Goal: Find specific page/section: Find specific page/section

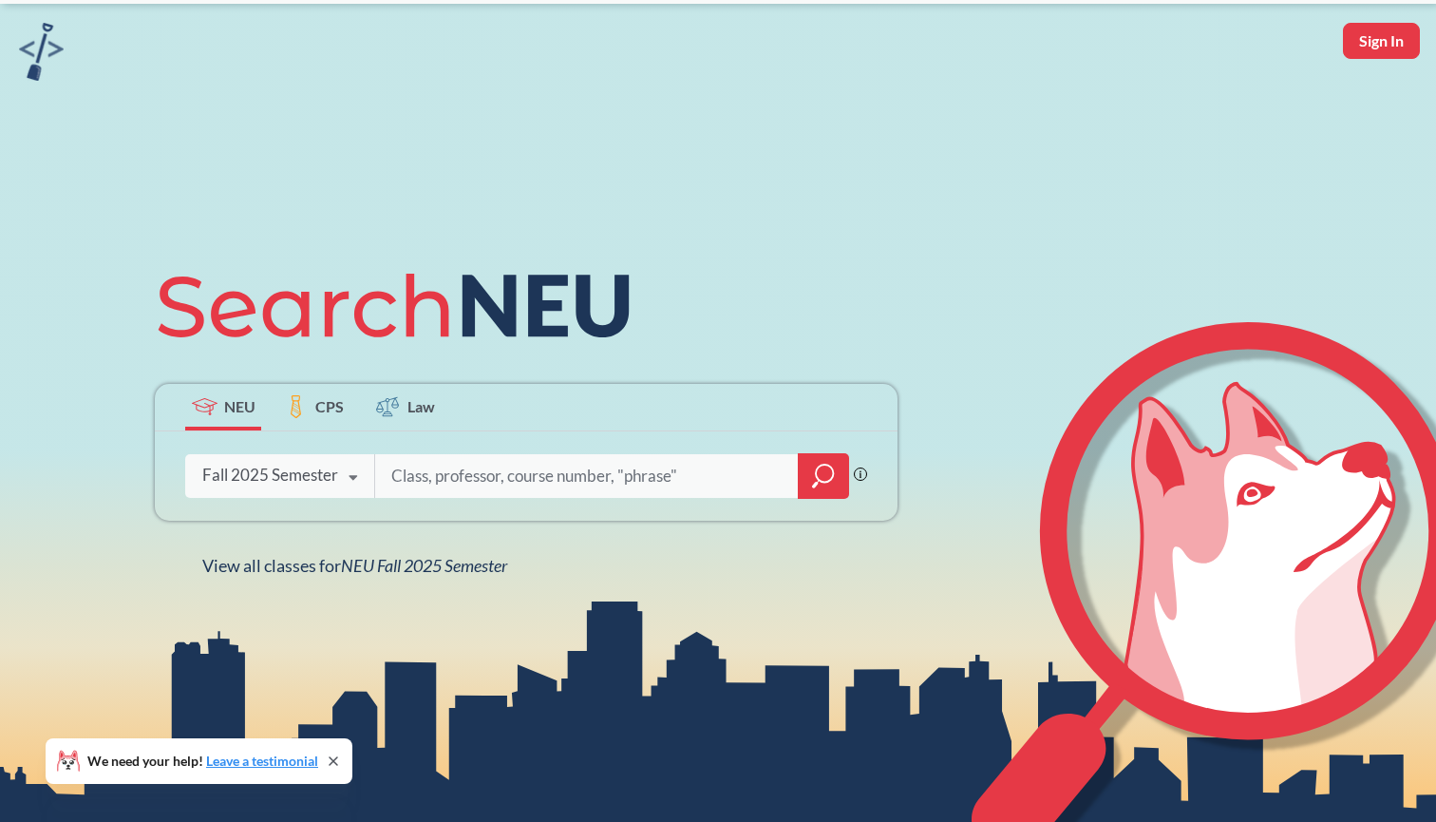
scroll to position [78, 0]
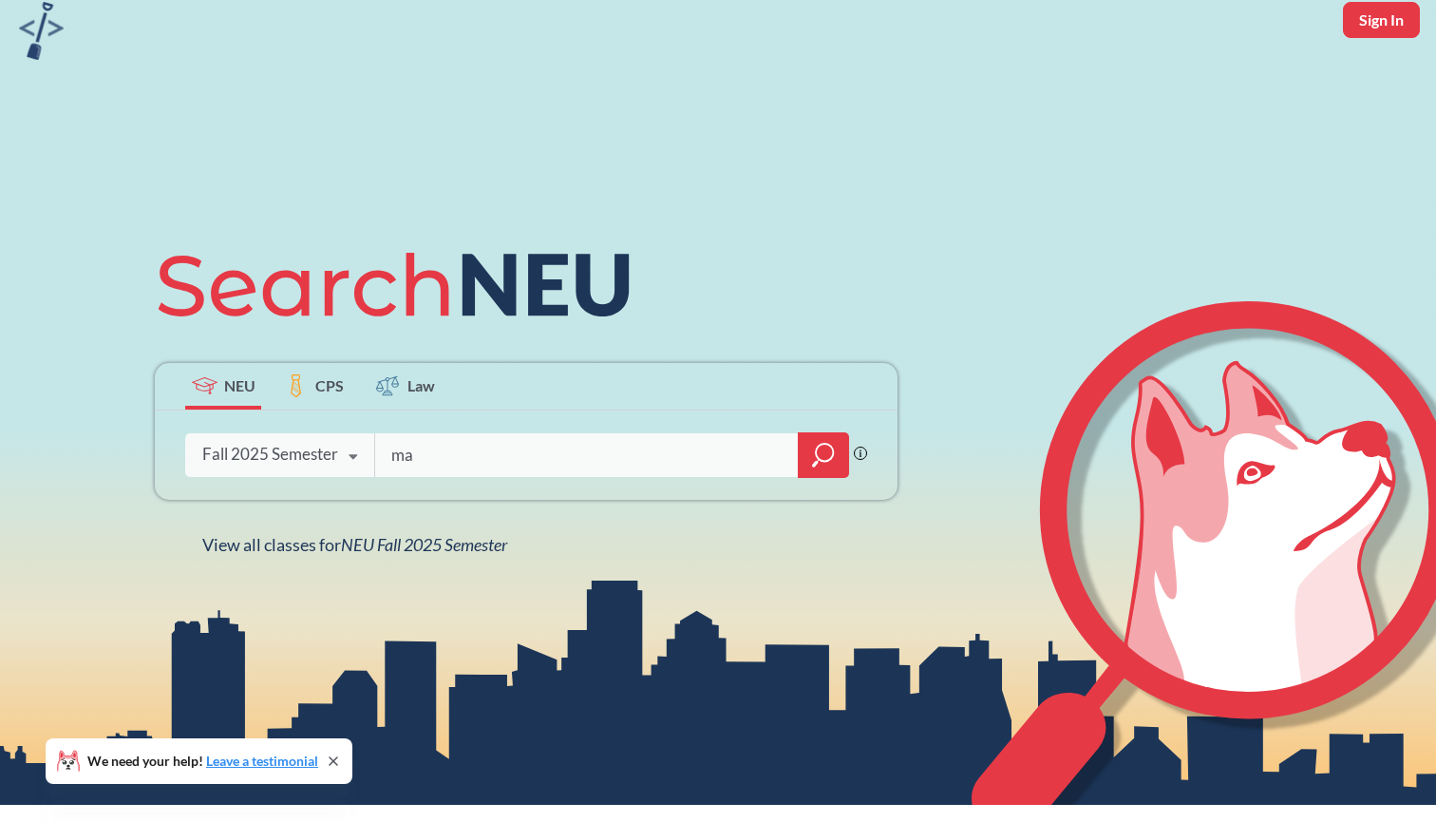
type input "m"
type input "CS"
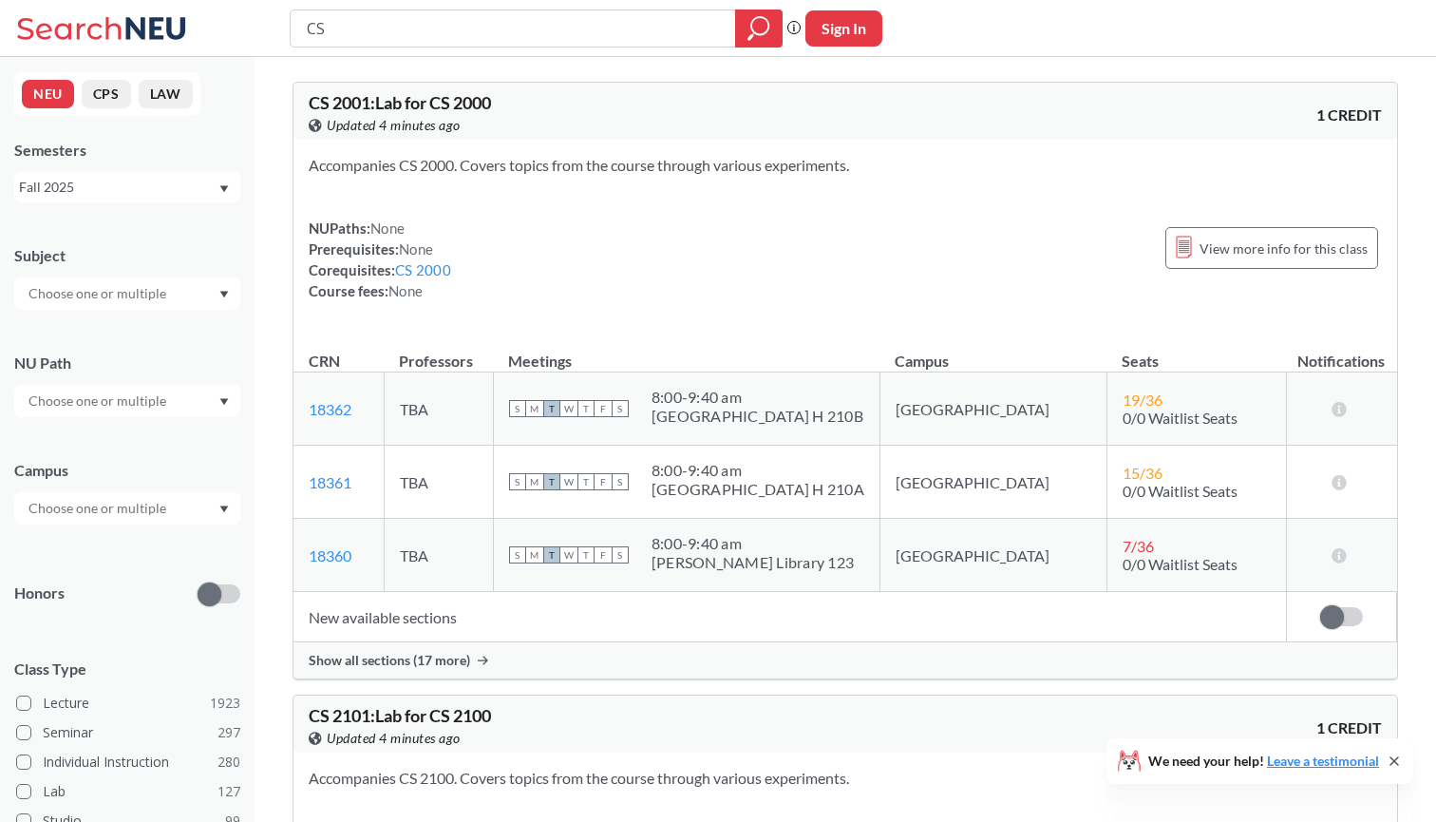
click at [156, 289] on input "text" at bounding box center [99, 293] width 160 height 23
click at [149, 342] on p "Computer Science" at bounding box center [132, 346] width 215 height 19
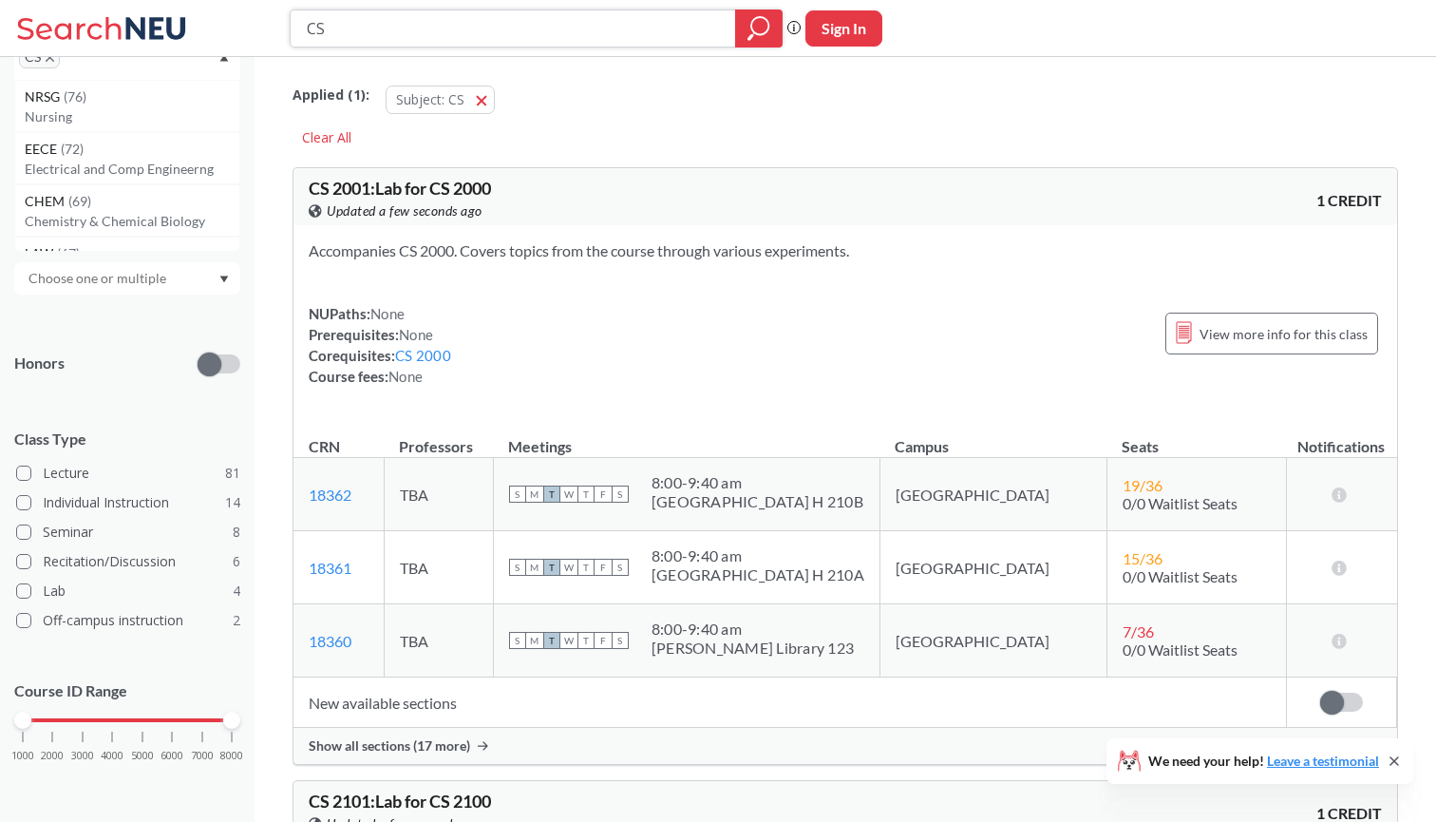
scroll to position [236, 0]
drag, startPoint x: 19, startPoint y: 721, endPoint x: 173, endPoint y: 727, distance: 154.0
click at [173, 727] on div at bounding box center [171, 721] width 17 height 17
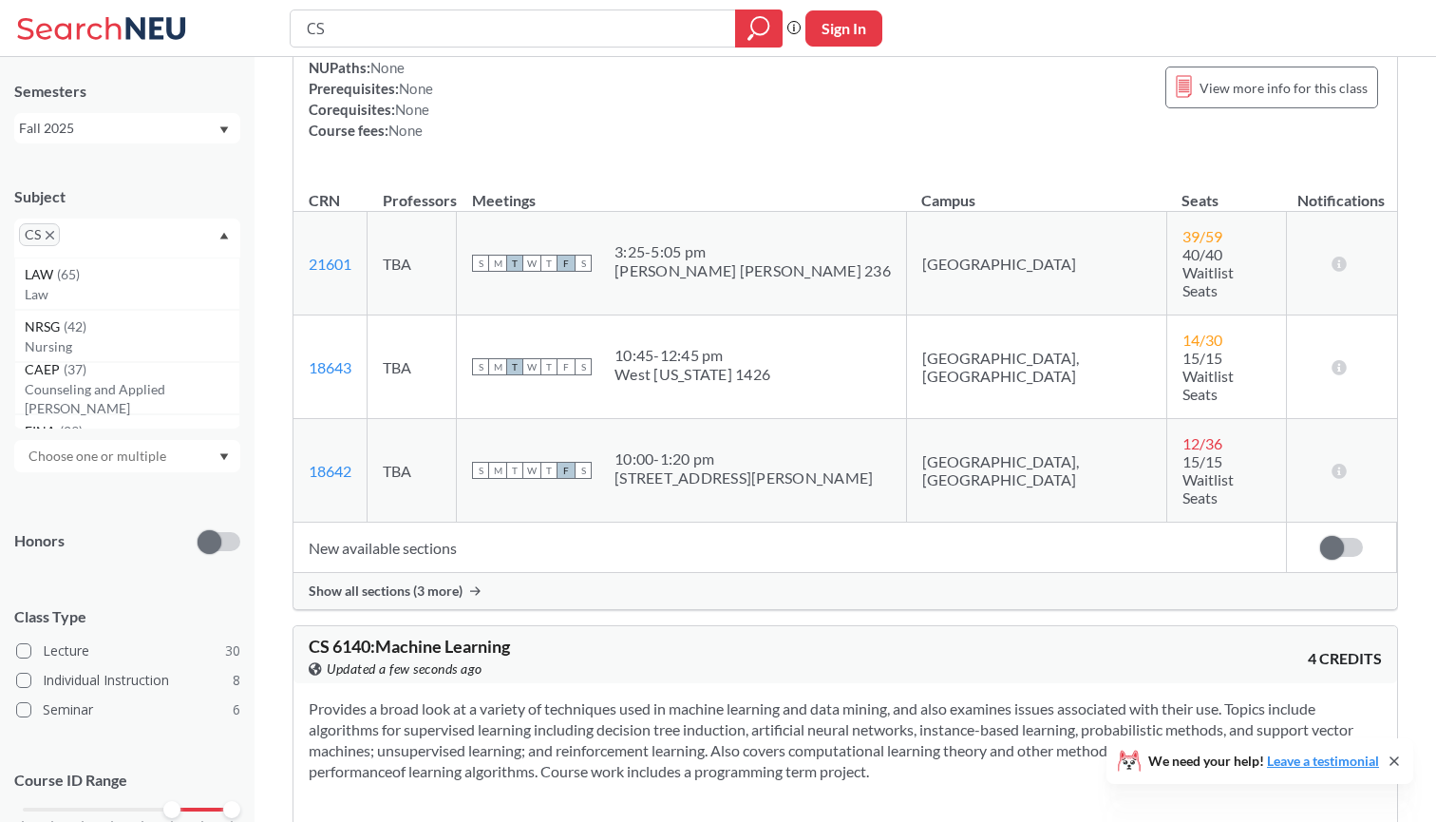
scroll to position [360, 0]
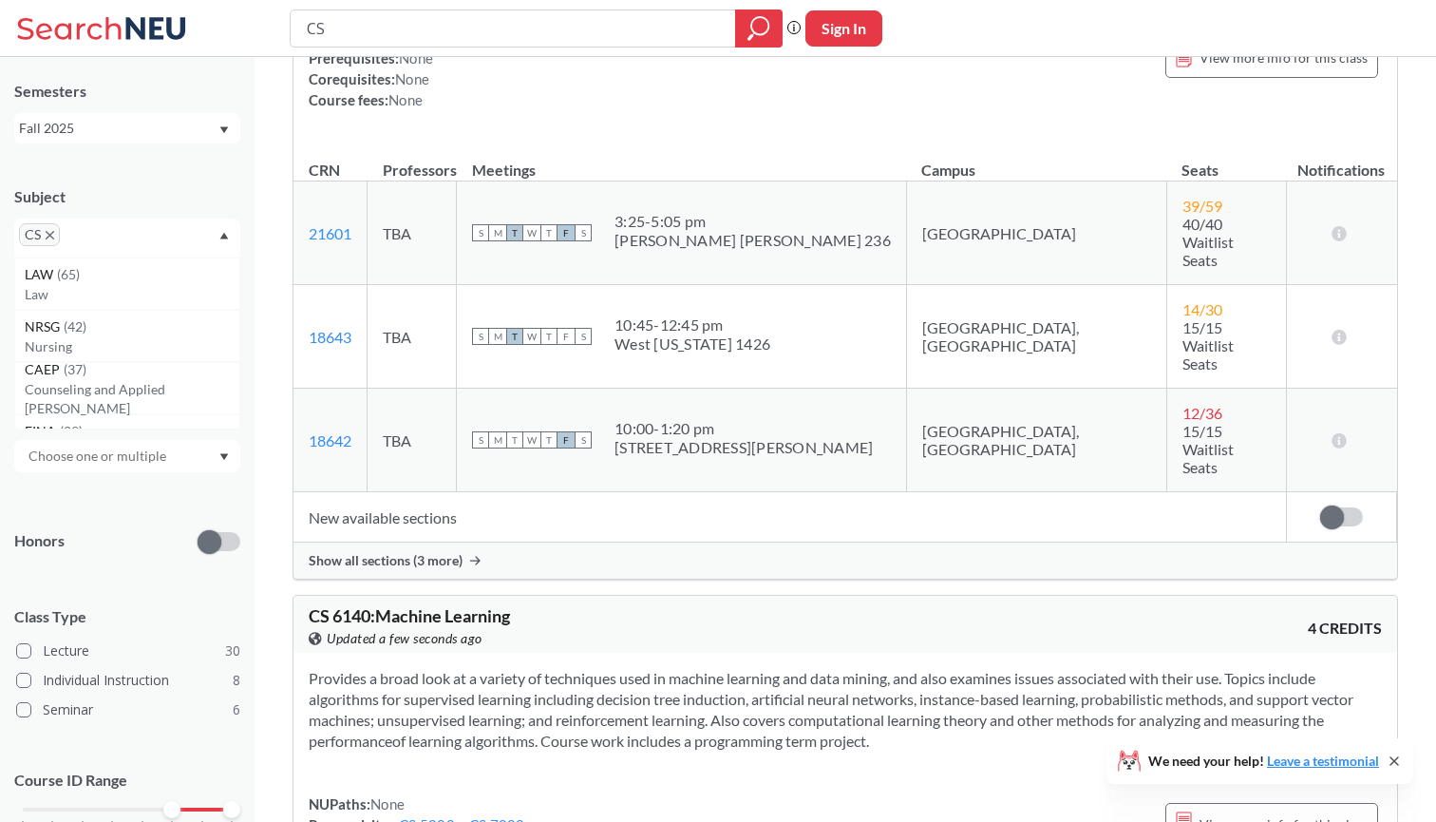
click at [430, 552] on span "Show all sections (3 more)" at bounding box center [386, 560] width 154 height 17
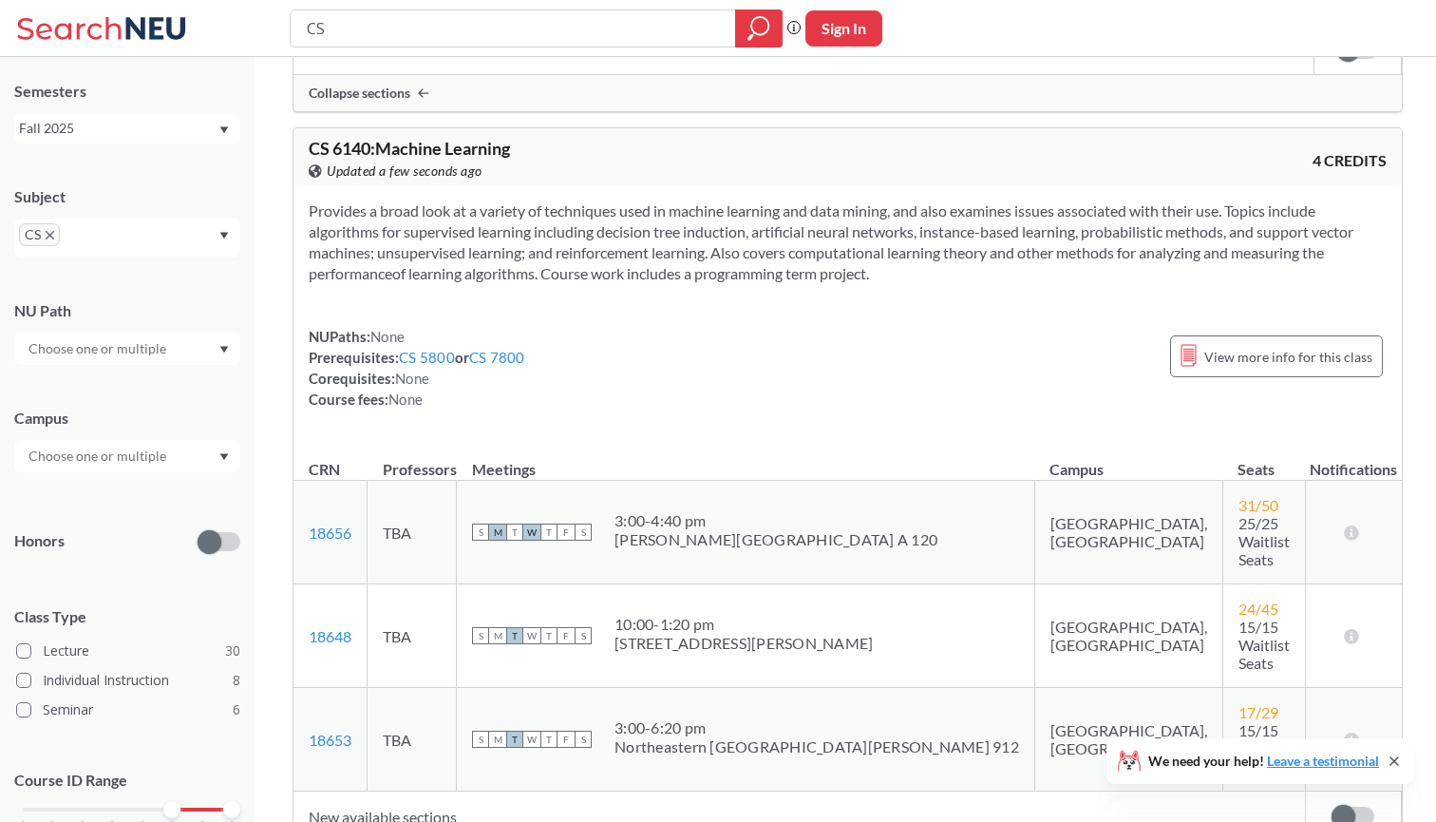
scroll to position [1140, 0]
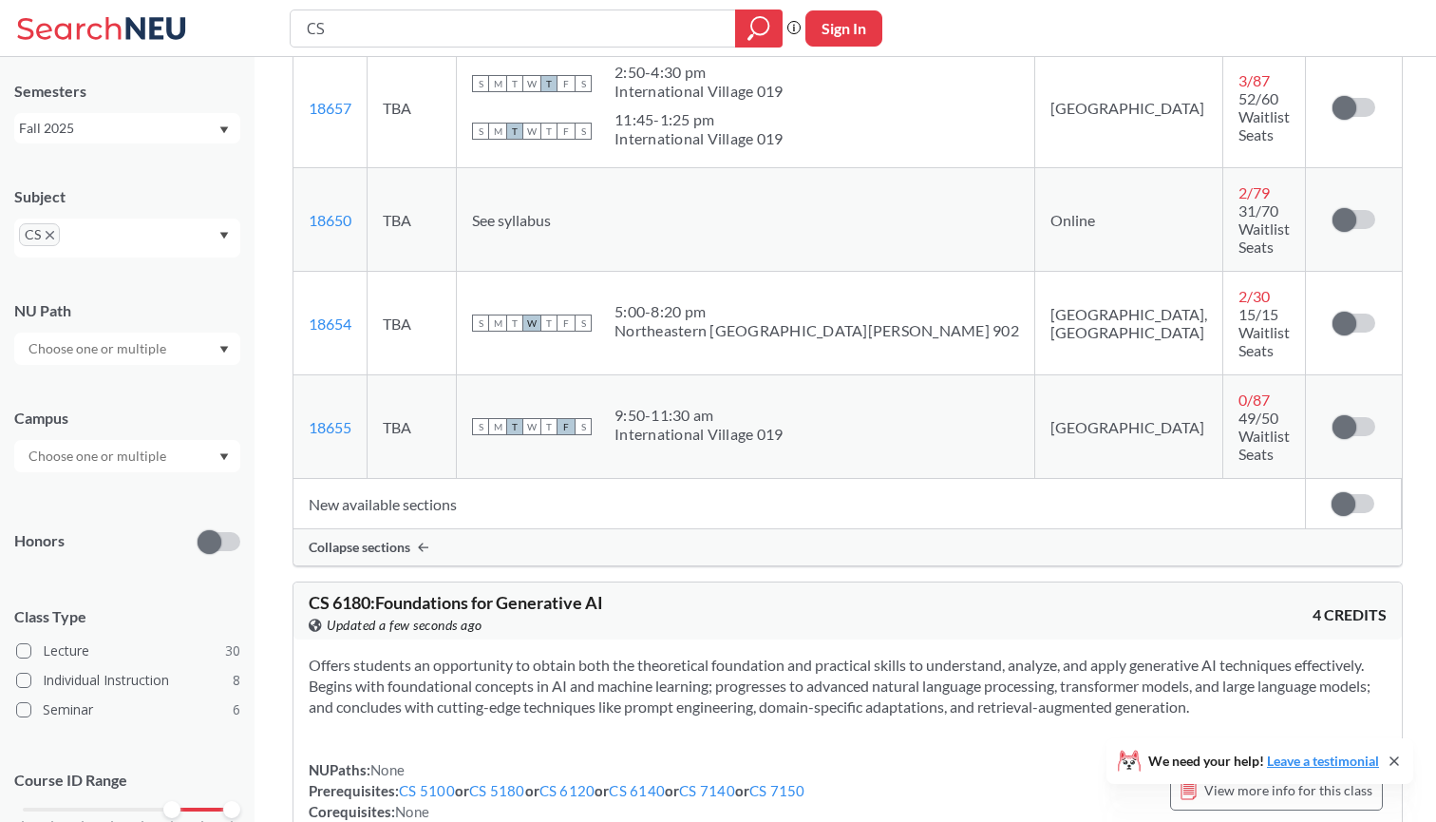
scroll to position [2091, 0]
click at [145, 451] on input "text" at bounding box center [99, 456] width 160 height 23
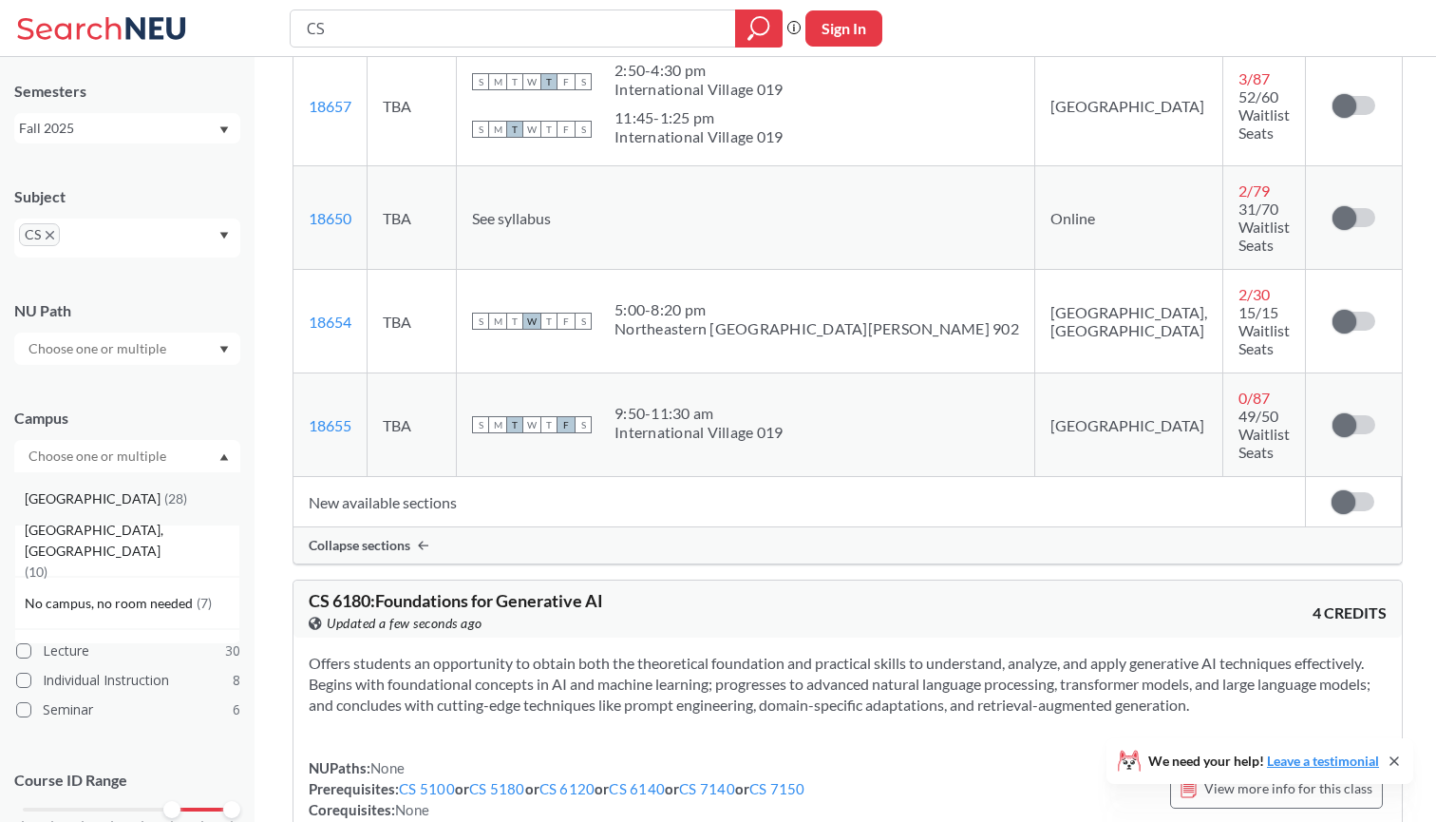
click at [137, 513] on div "[GEOGRAPHIC_DATA] ( 28 )" at bounding box center [127, 498] width 226 height 52
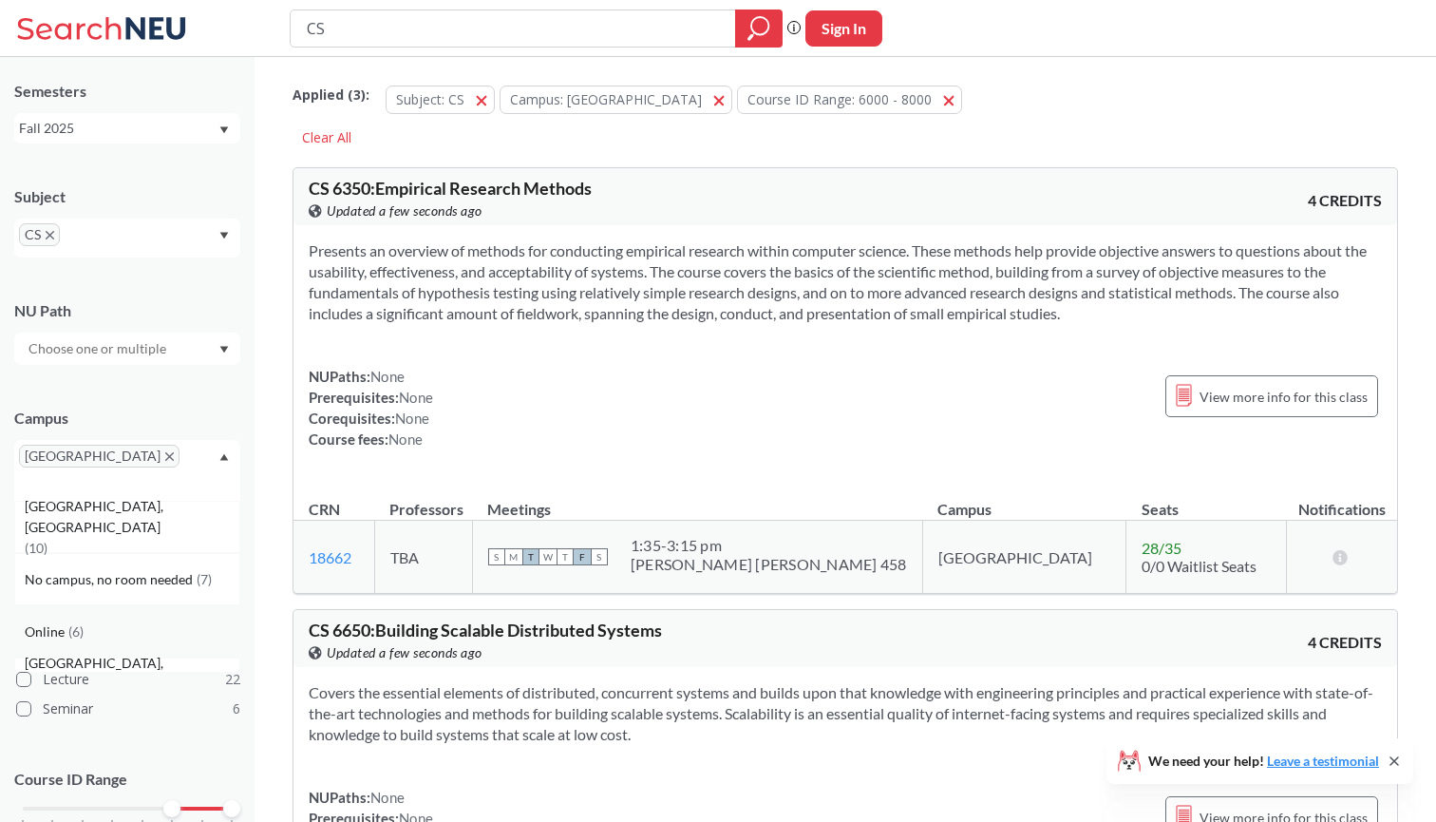
click at [141, 621] on div "Online ( 6 )" at bounding box center [132, 631] width 215 height 21
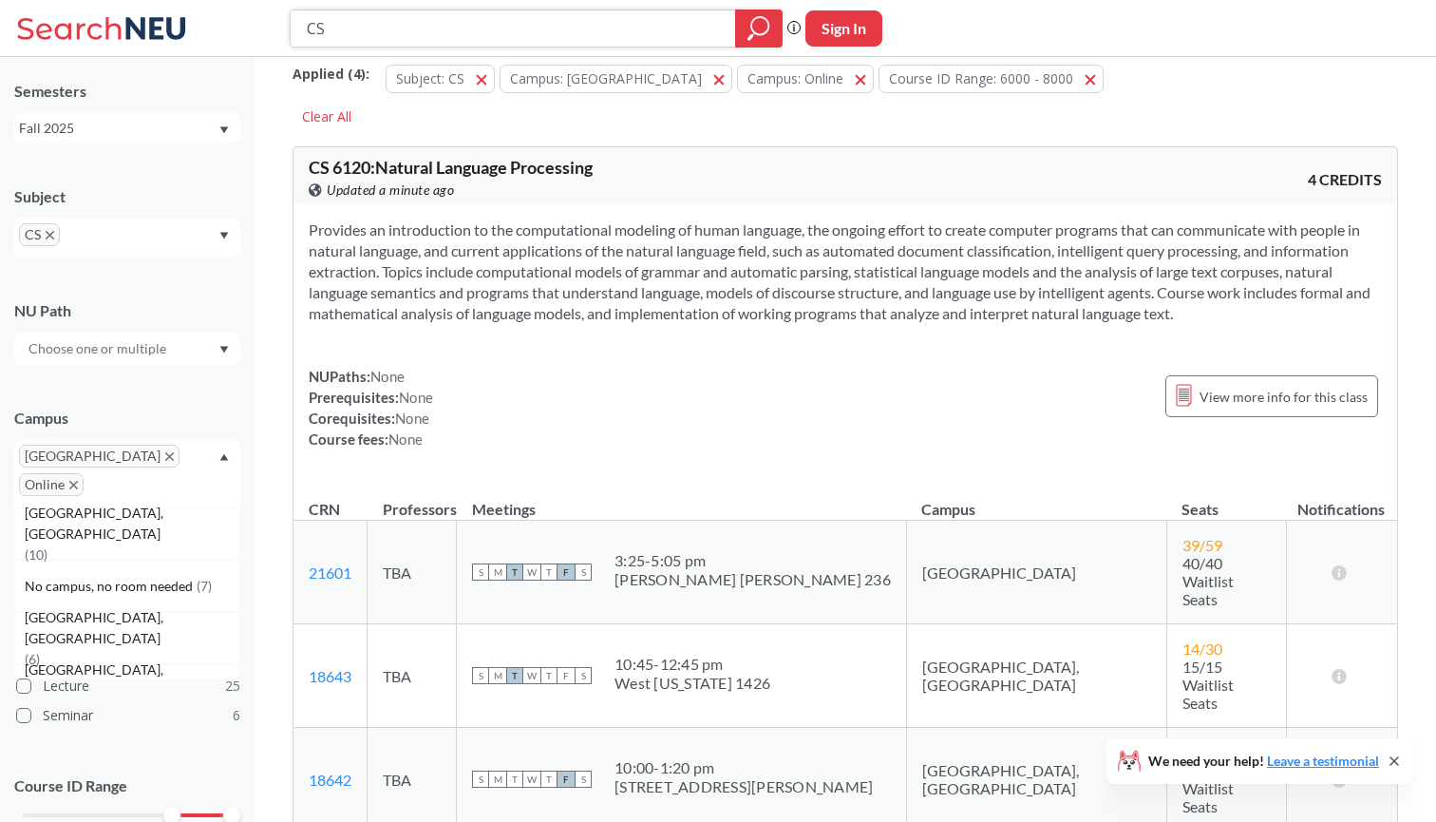
scroll to position [15, 0]
